Goal: Task Accomplishment & Management: Use online tool/utility

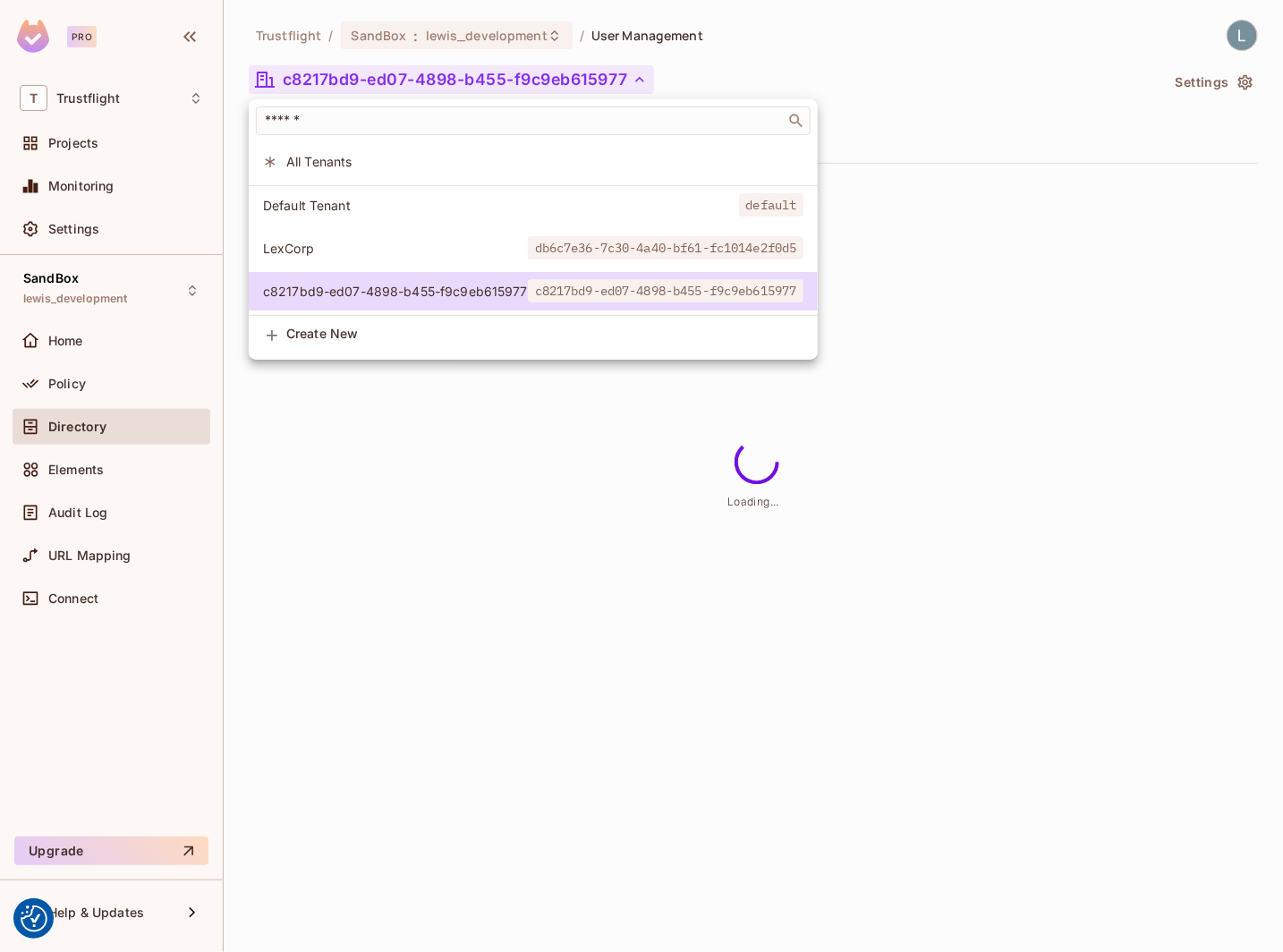
click at [967, 313] on div at bounding box center [642, 476] width 1283 height 952
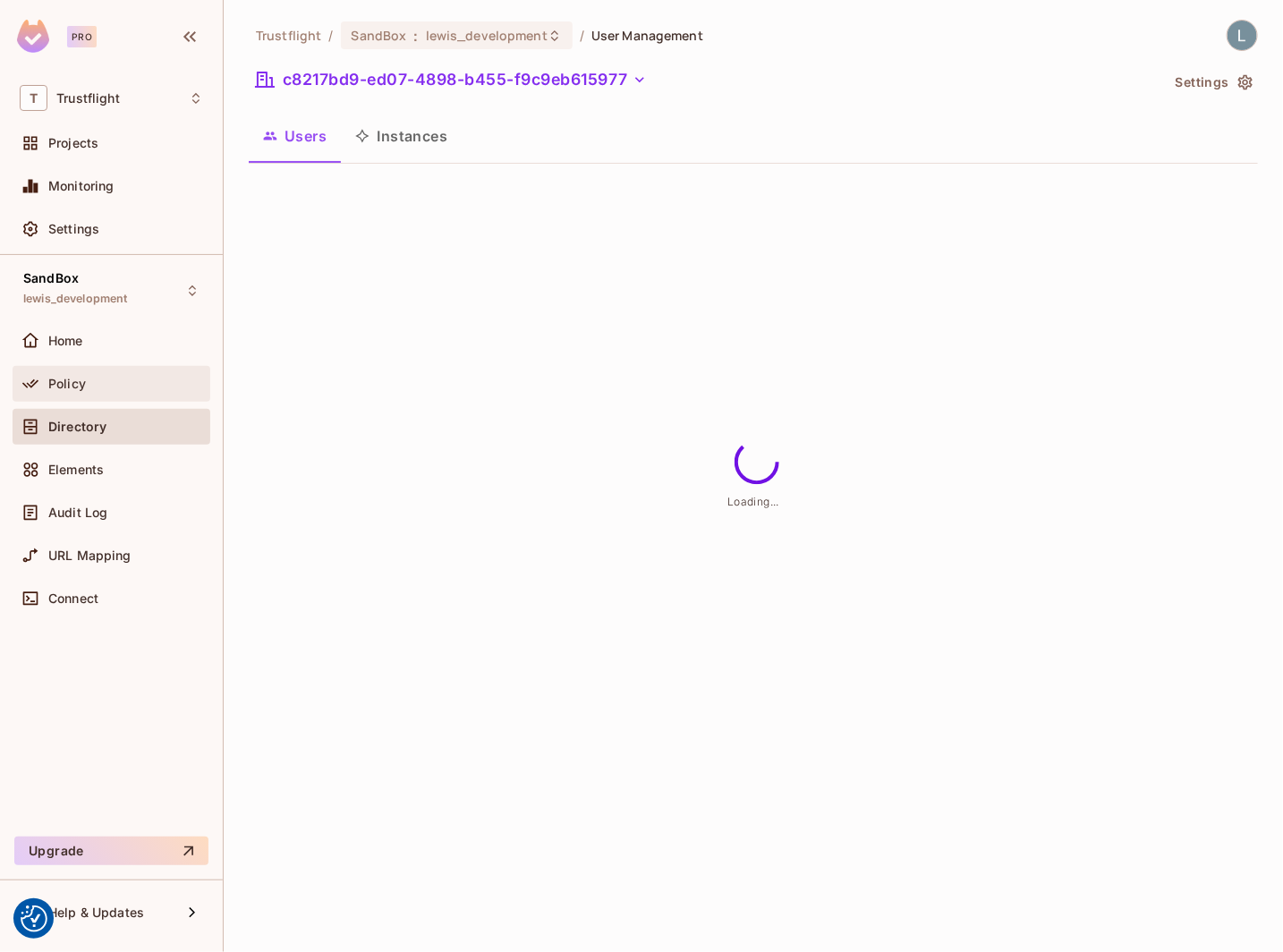
click at [111, 383] on div "Policy" at bounding box center [126, 384] width 155 height 15
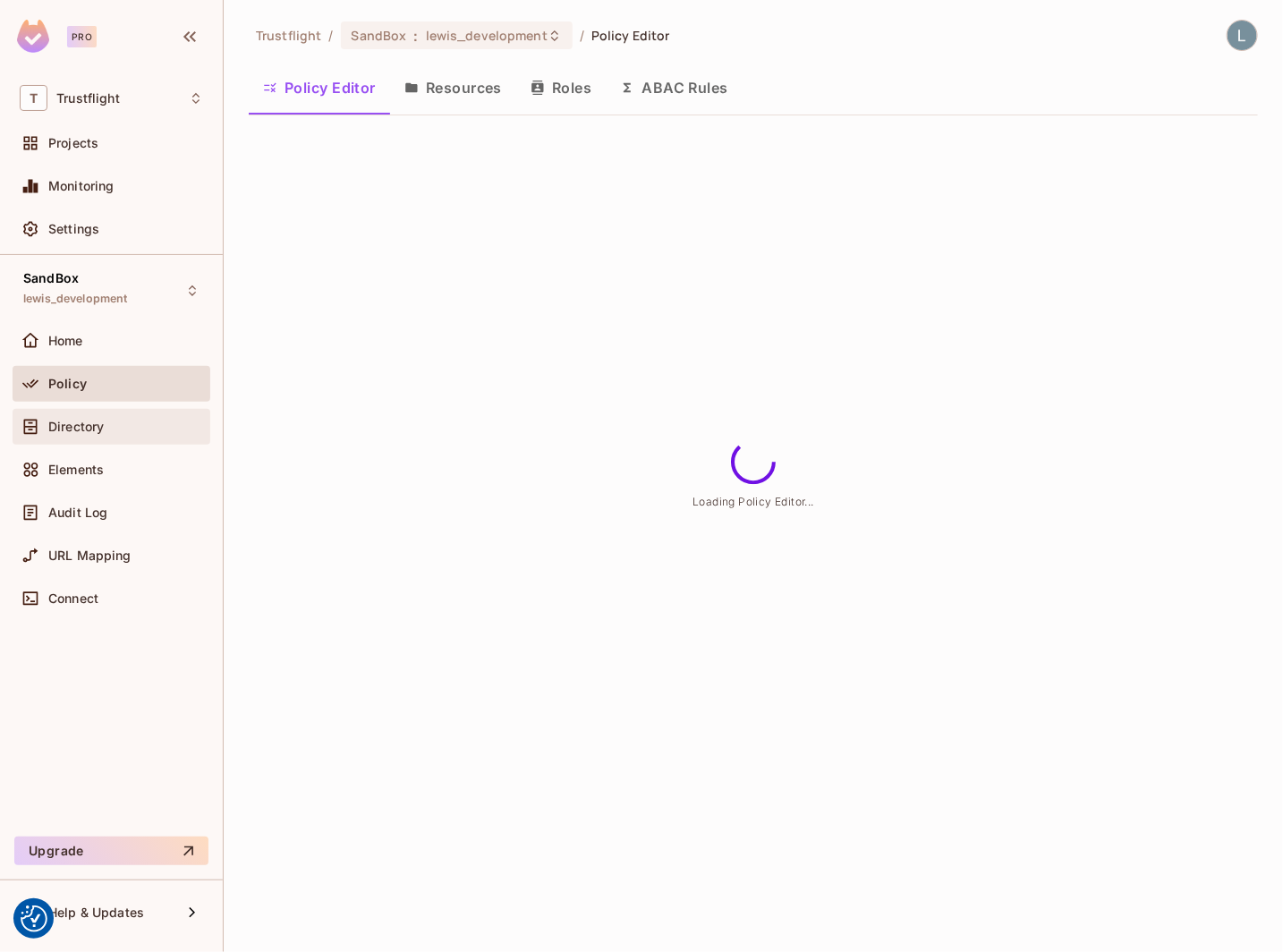
click at [93, 420] on span "Directory" at bounding box center [76, 427] width 56 height 15
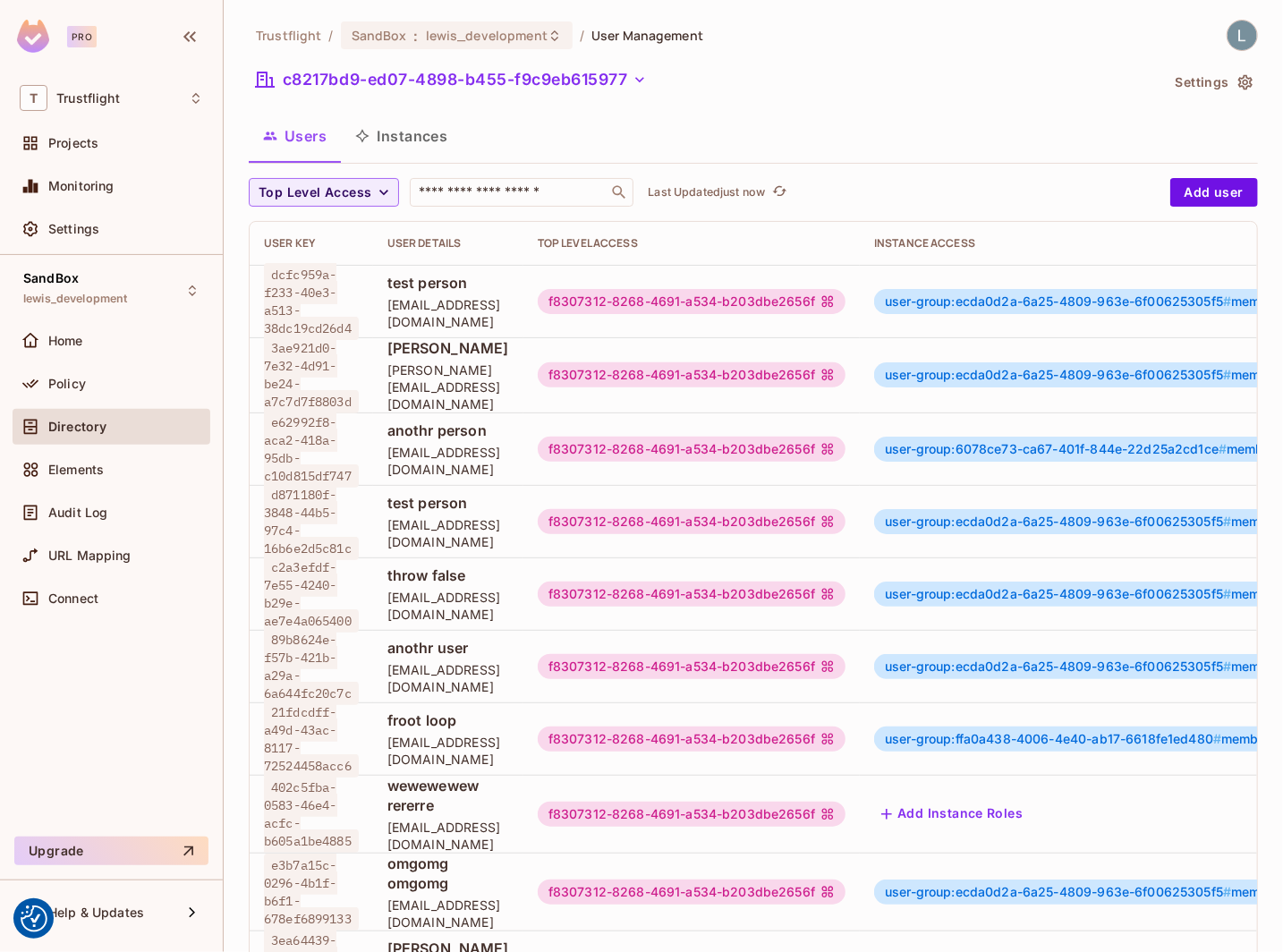
click at [426, 137] on button "Instances" at bounding box center [401, 136] width 121 height 45
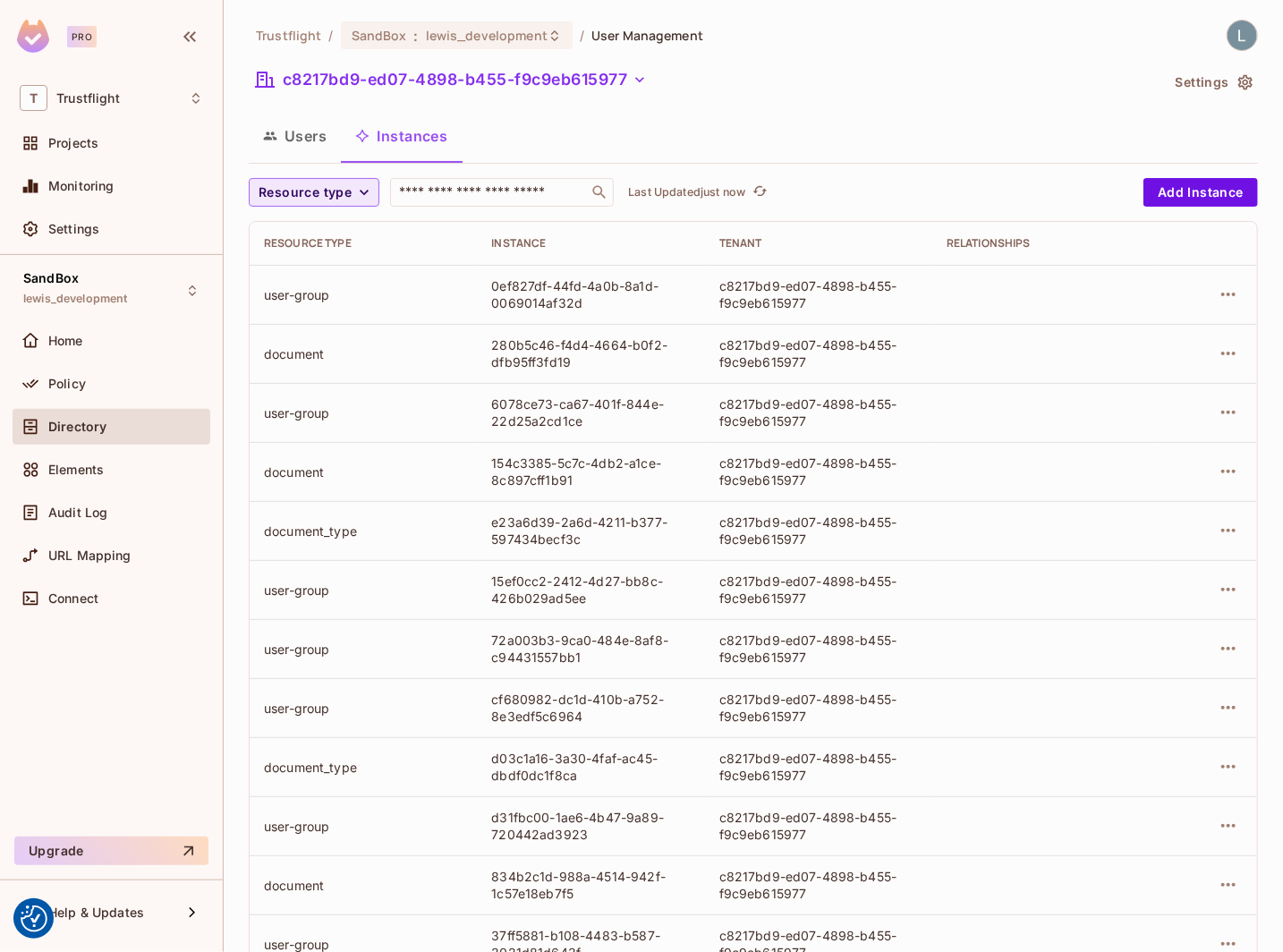
click at [350, 191] on span "Resource type" at bounding box center [305, 192] width 93 height 23
click at [322, 268] on span "document_type" at bounding box center [310, 271] width 93 height 17
click at [585, 128] on div "Users Instances" at bounding box center [754, 136] width 1010 height 45
click at [346, 189] on span "Resource type" at bounding box center [305, 192] width 93 height 23
click at [313, 276] on span "document_type" at bounding box center [310, 271] width 93 height 17
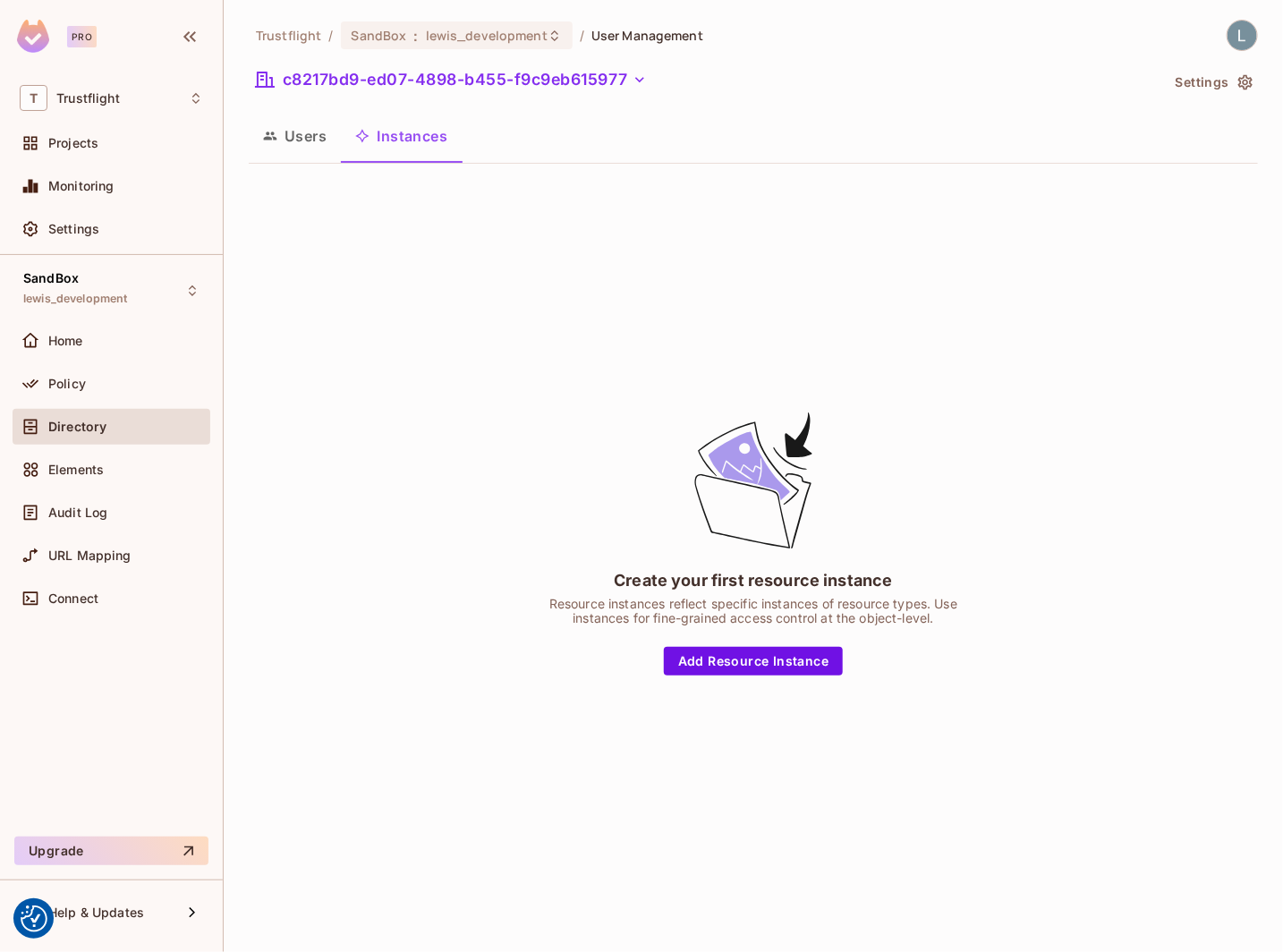
click at [410, 335] on div "Create your first resource instance Resource instances reflect specific instanc…" at bounding box center [754, 541] width 1010 height 728
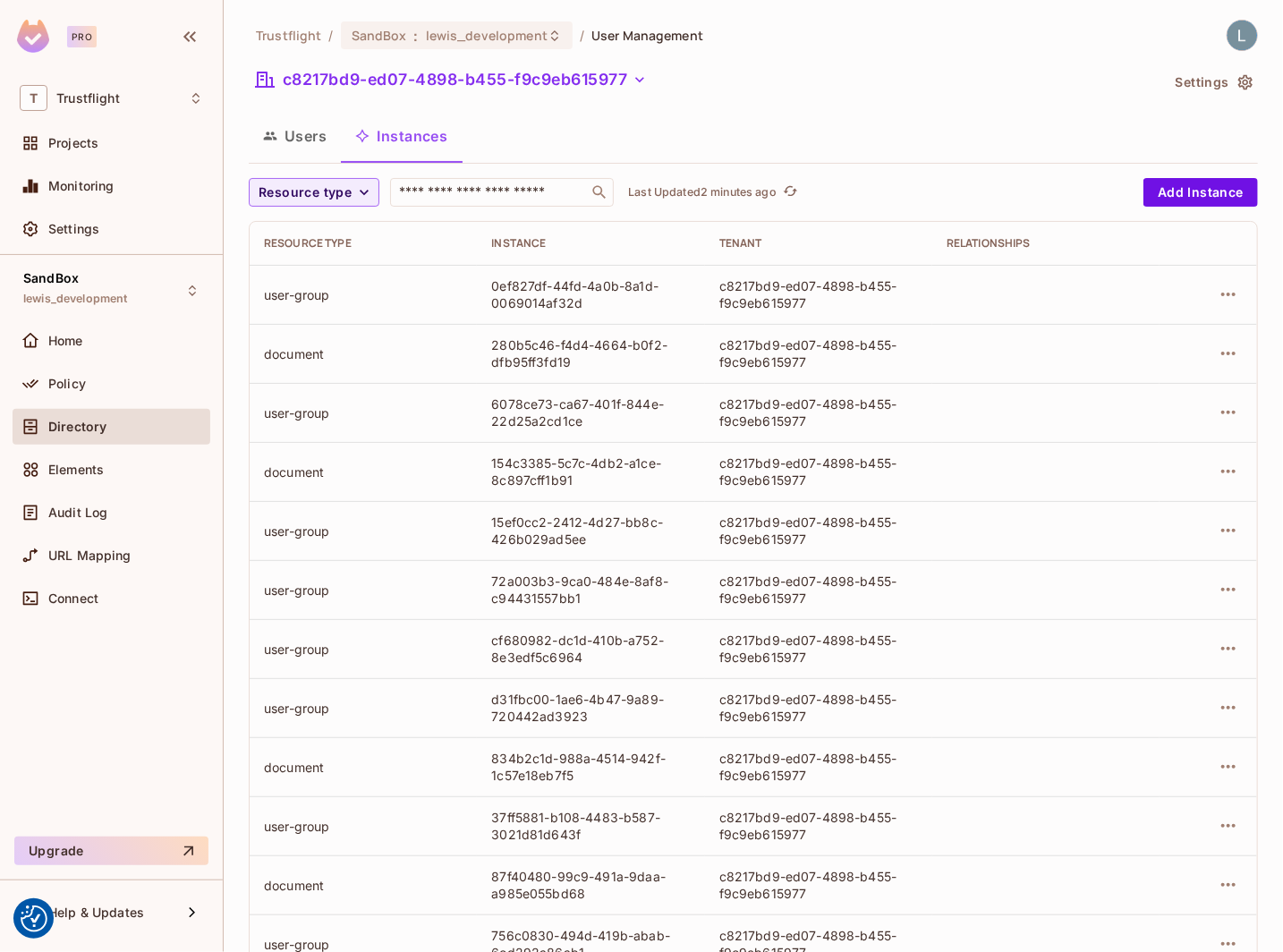
click at [731, 97] on div "c8217bd9-ed07-4898-b455-f9c9eb615977" at bounding box center [704, 82] width 911 height 34
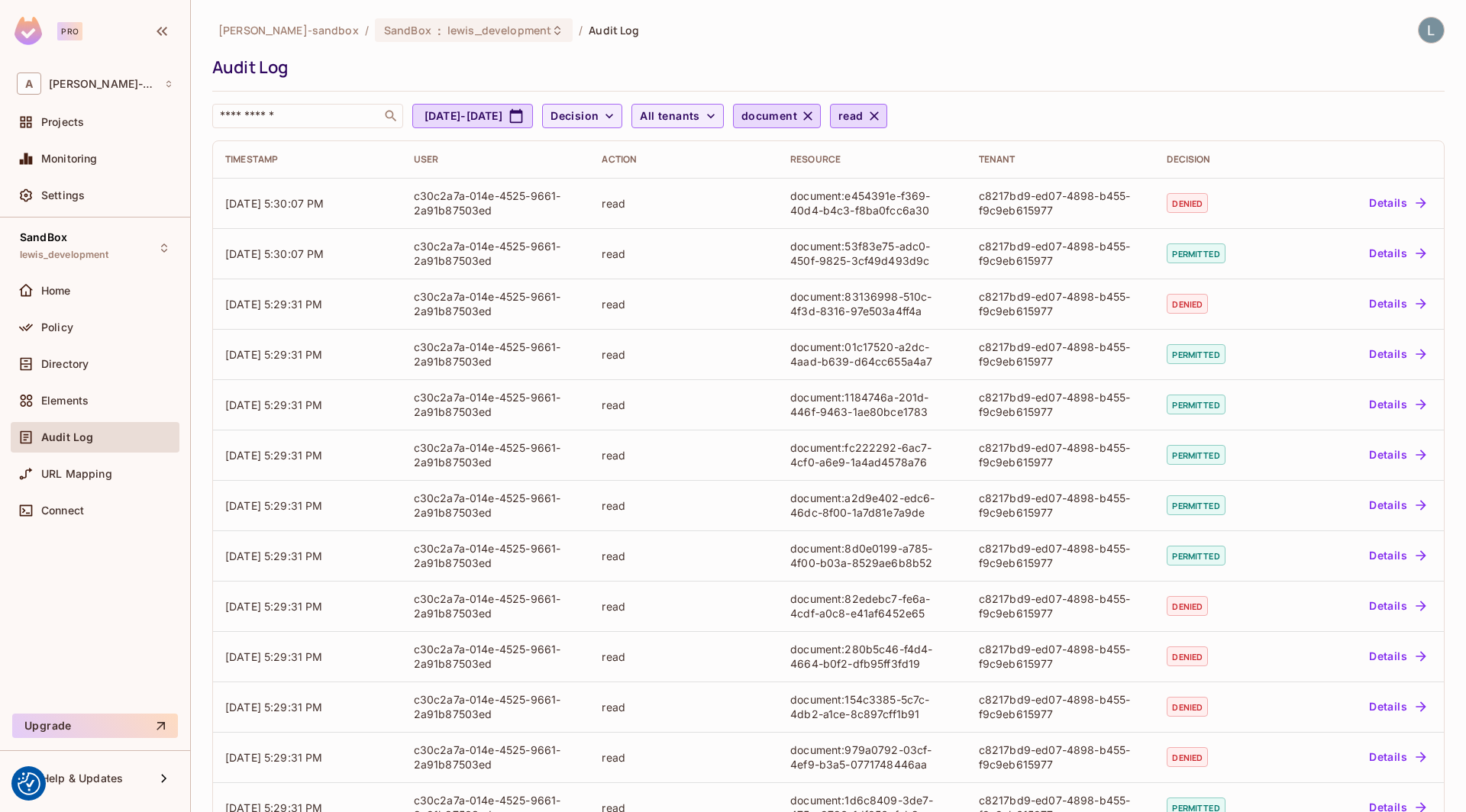
click at [742, 47] on div "alex-trustflight-sandbox / SandBox : lewis_development / Audit Log Audit Log ​ …" at bounding box center [828, 72] width 1232 height 111
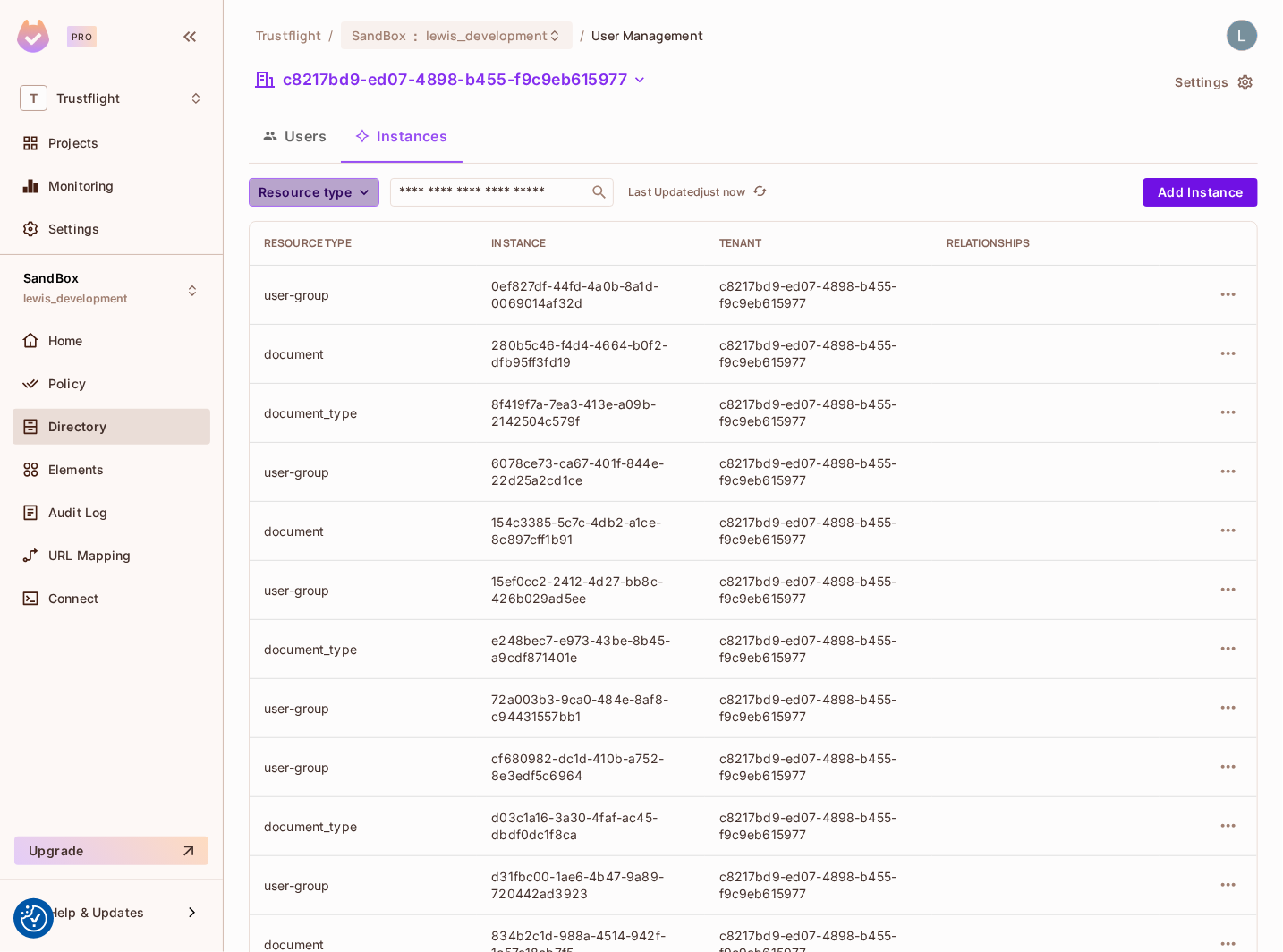
click at [318, 200] on span "Resource type" at bounding box center [305, 192] width 93 height 23
click at [317, 269] on span "document_type" at bounding box center [310, 271] width 93 height 17
click at [312, 196] on span "Resource type" at bounding box center [305, 192] width 93 height 23
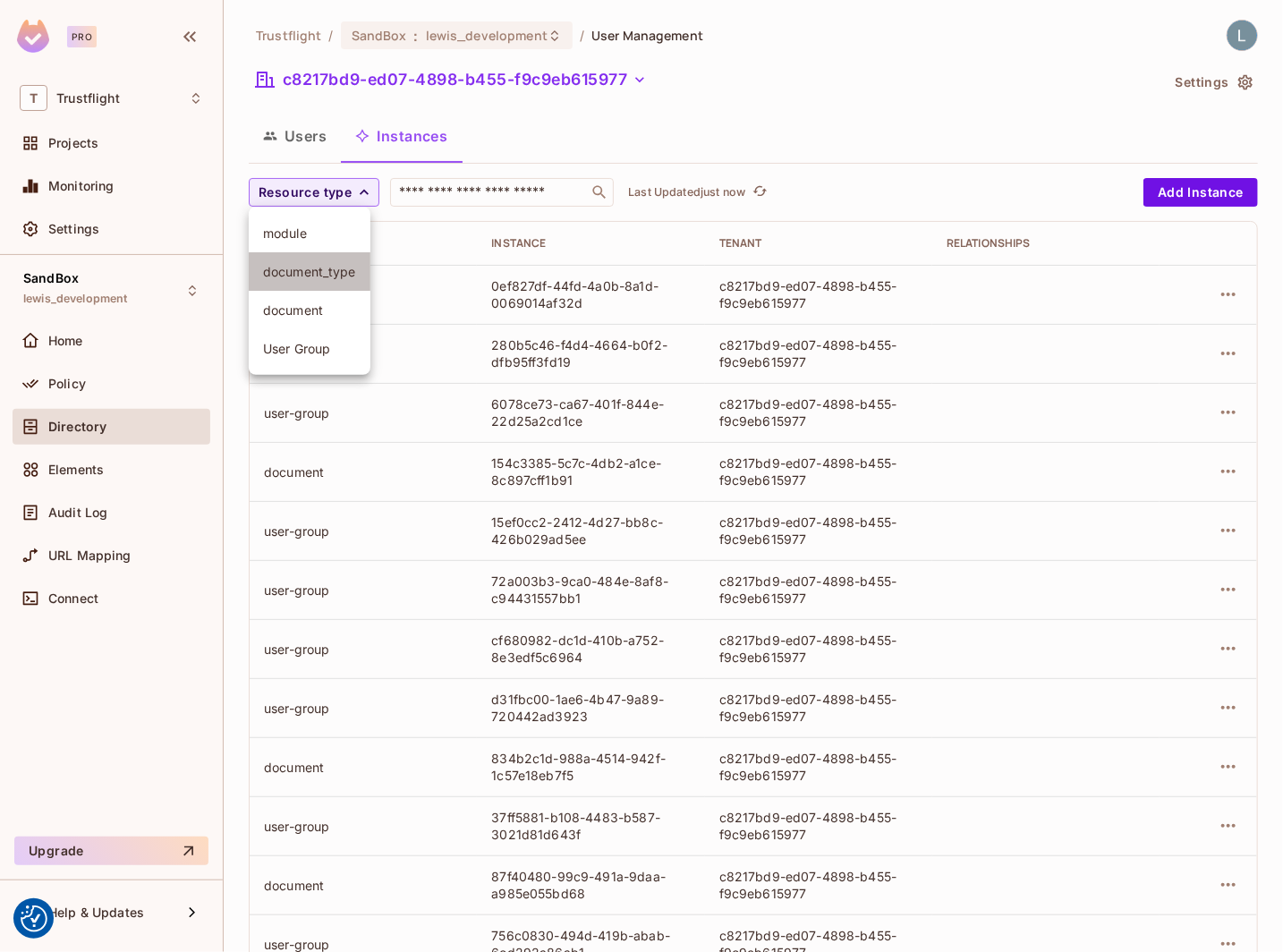
click at [303, 273] on span "document_type" at bounding box center [310, 271] width 93 height 17
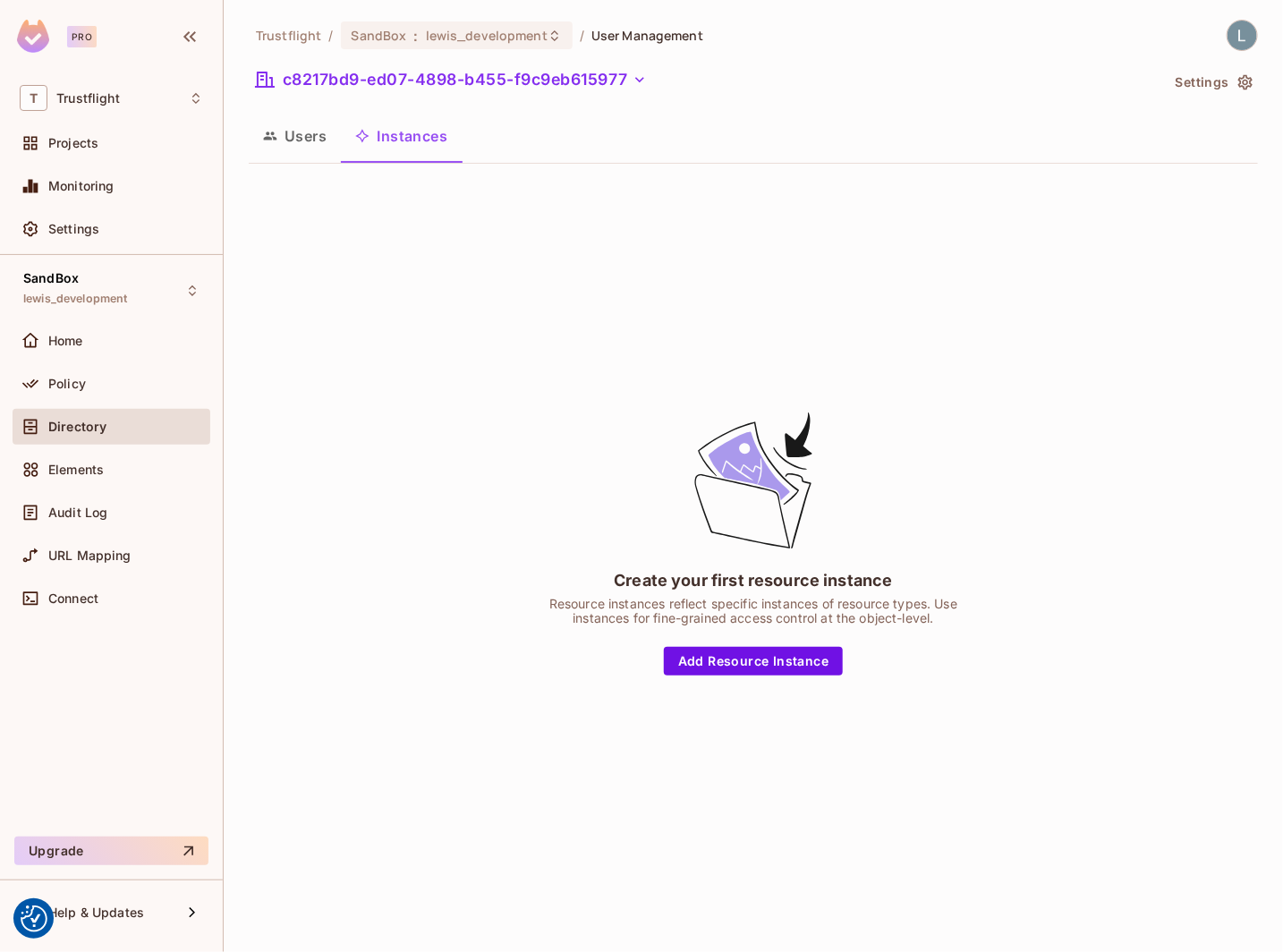
click at [334, 340] on div "Create your first resource instance Resource instances reflect specific instanc…" at bounding box center [754, 541] width 1010 height 728
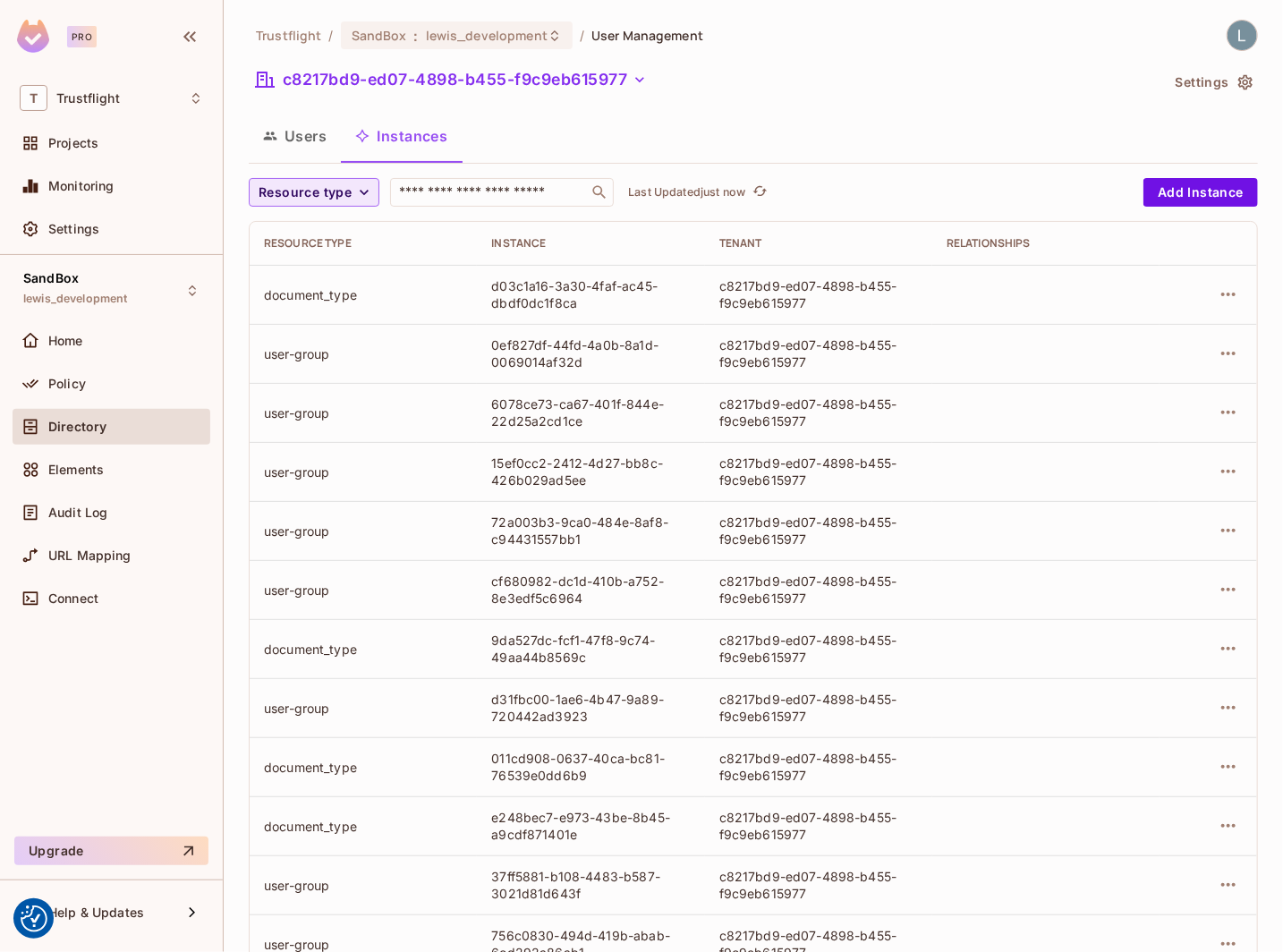
click at [327, 190] on span "Resource type" at bounding box center [305, 192] width 93 height 23
click at [310, 302] on span "document" at bounding box center [310, 310] width 93 height 17
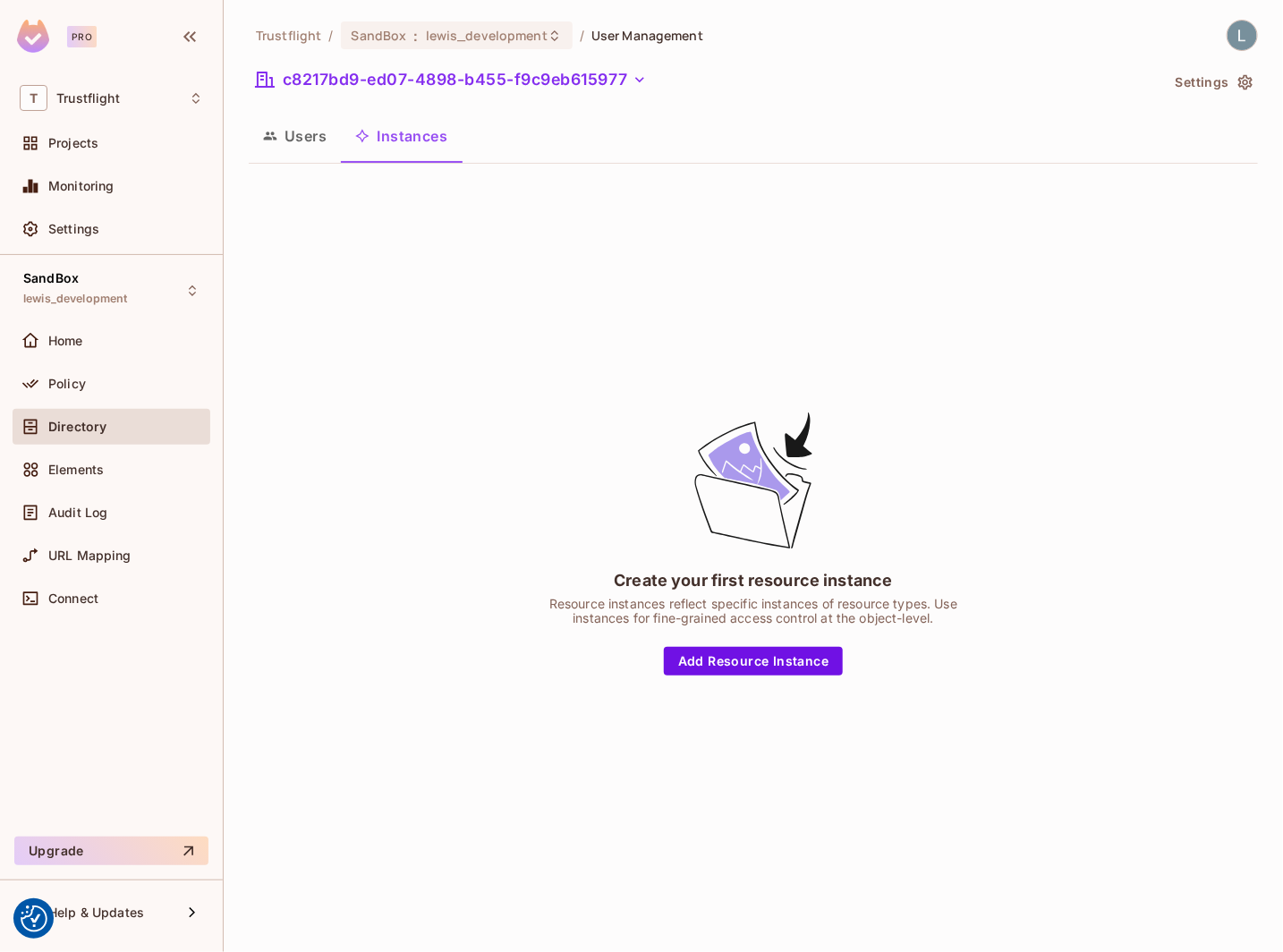
click at [507, 390] on div "Create your first resource instance Resource instances reflect specific instanc…" at bounding box center [754, 541] width 1010 height 728
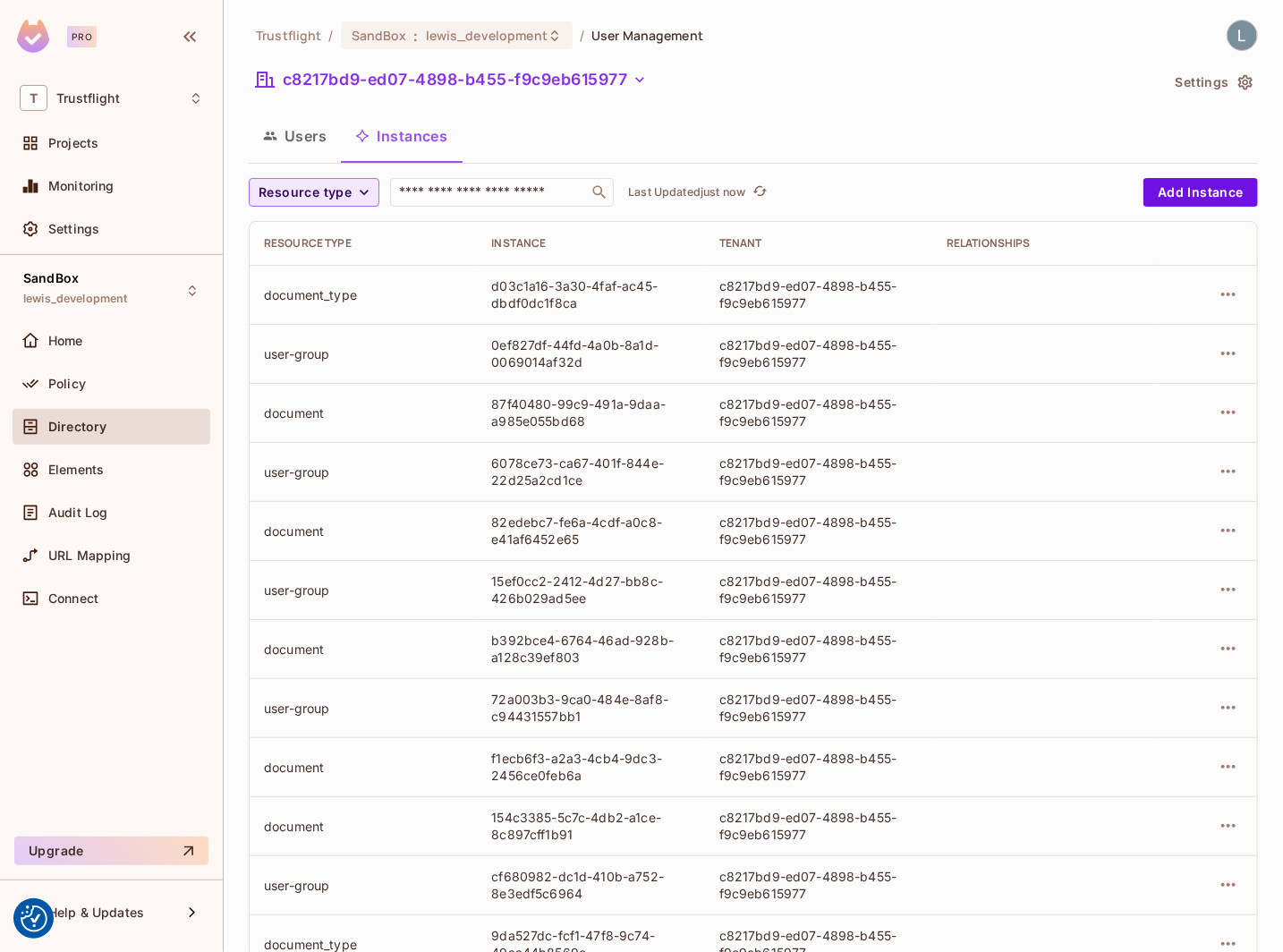
click at [341, 191] on span "Resource type" at bounding box center [305, 192] width 93 height 23
click at [314, 302] on span "document" at bounding box center [310, 310] width 93 height 17
click at [333, 181] on span "Resource type" at bounding box center [305, 192] width 93 height 23
click at [317, 311] on span "document" at bounding box center [310, 310] width 93 height 17
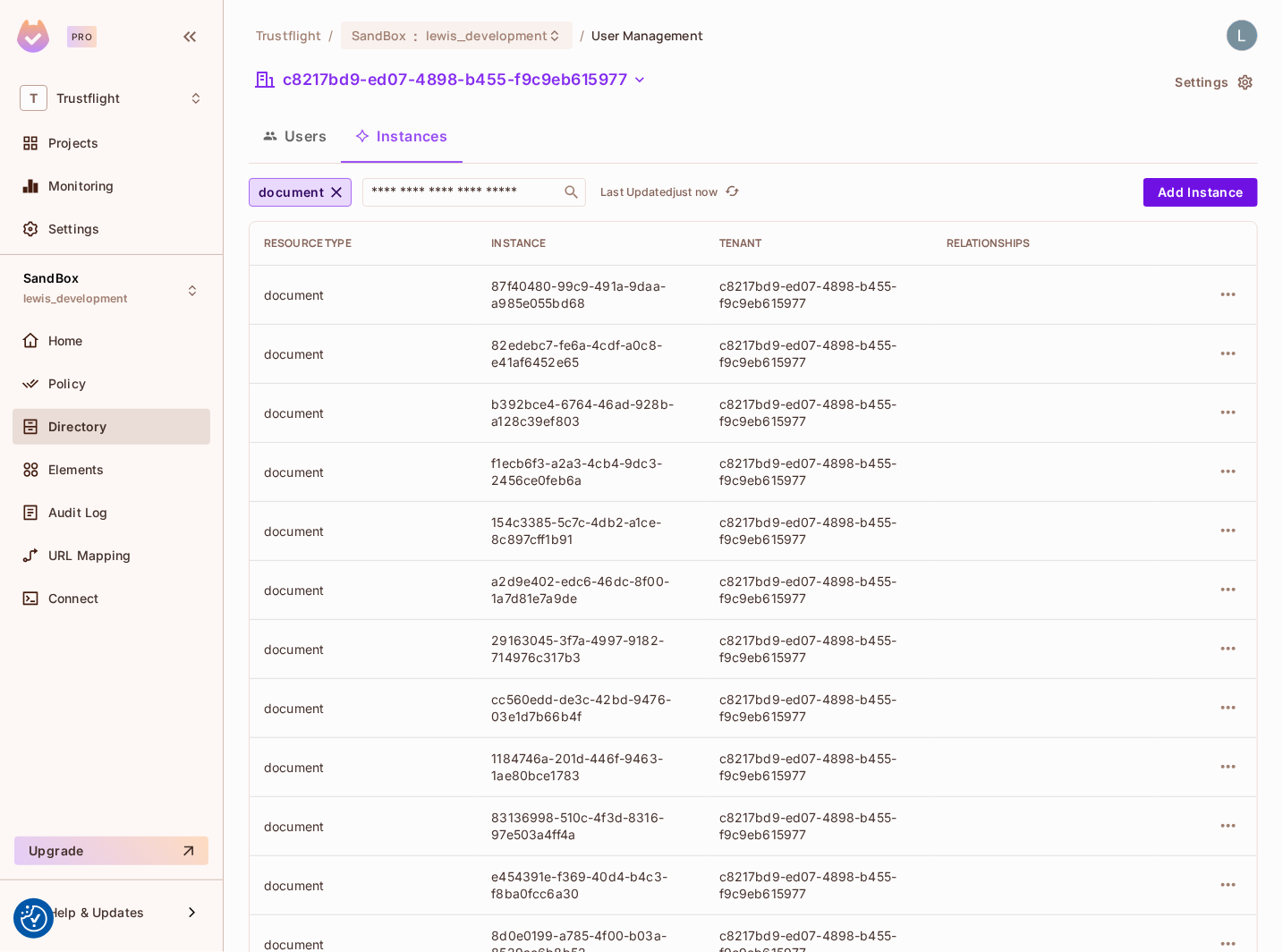
scroll to position [296, 0]
